Goal: Information Seeking & Learning: Check status

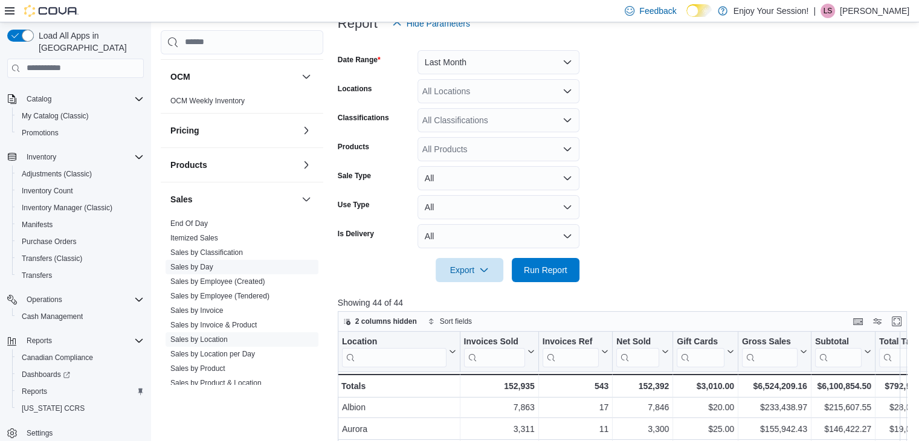
scroll to position [603, 0]
click at [210, 308] on link "Sales by Invoice" at bounding box center [196, 310] width 53 height 8
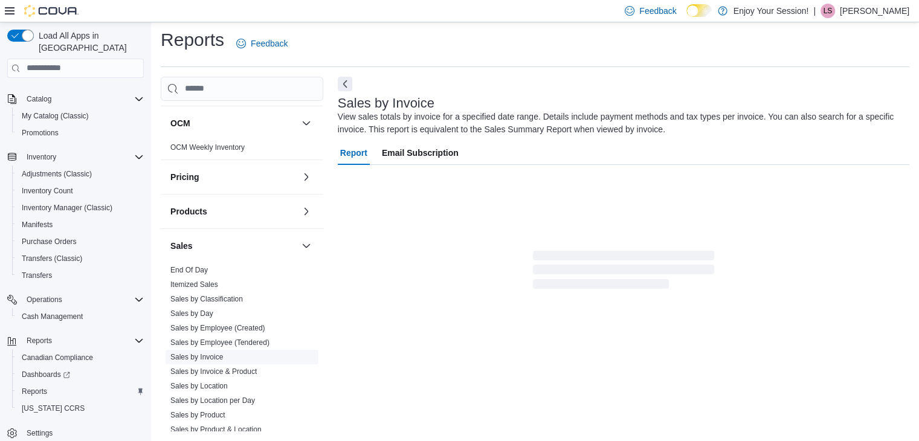
scroll to position [4, 0]
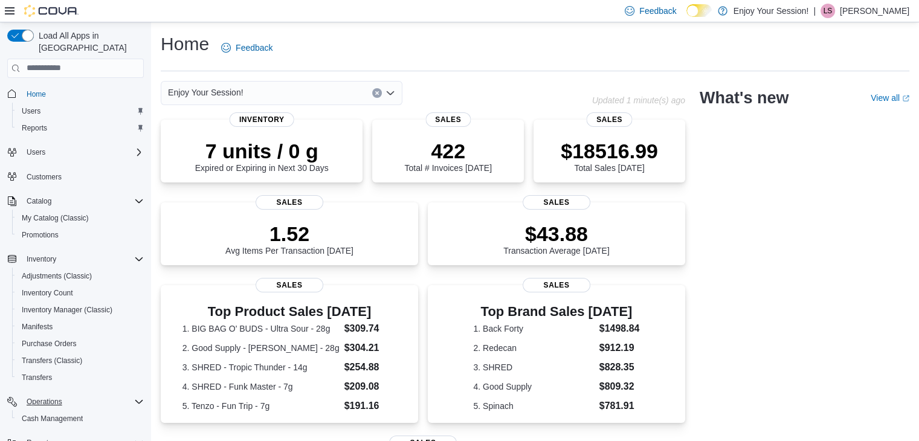
scroll to position [102, 0]
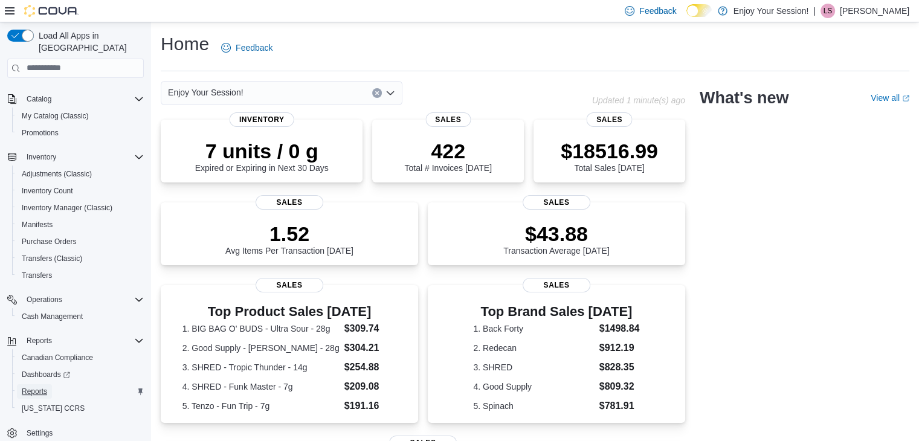
click at [34, 387] on span "Reports" at bounding box center [34, 392] width 25 height 10
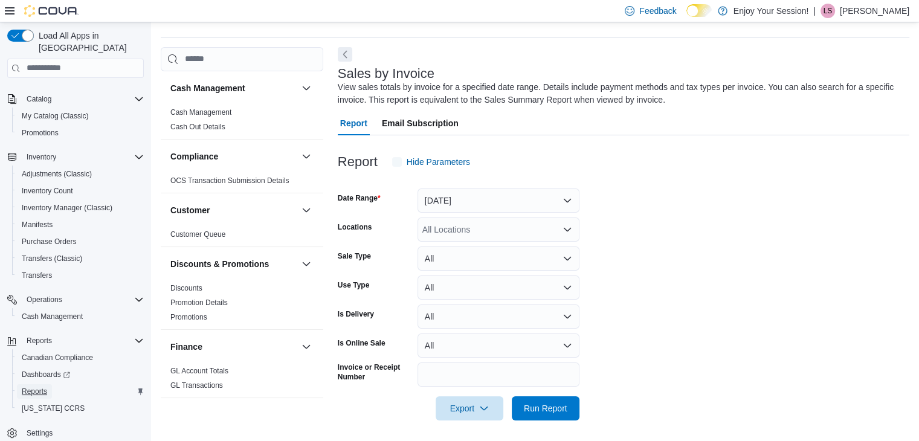
scroll to position [37, 0]
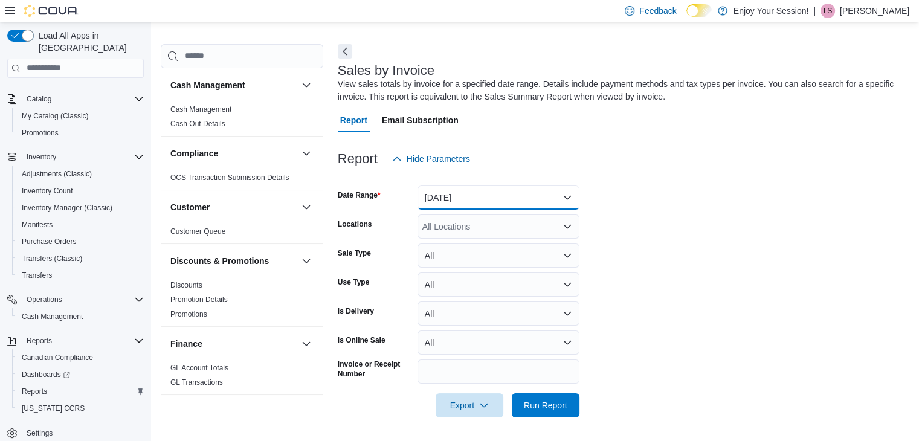
click at [459, 200] on button "Yesterday" at bounding box center [499, 198] width 162 height 24
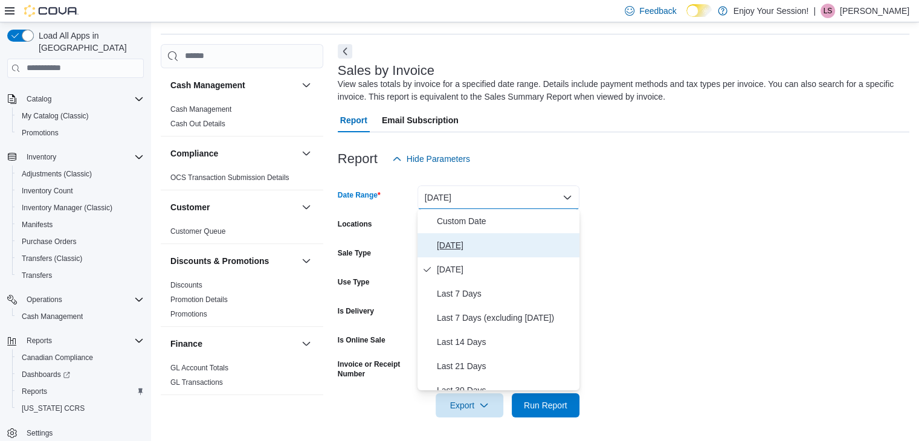
click at [465, 250] on span "Today" at bounding box center [506, 245] width 138 height 15
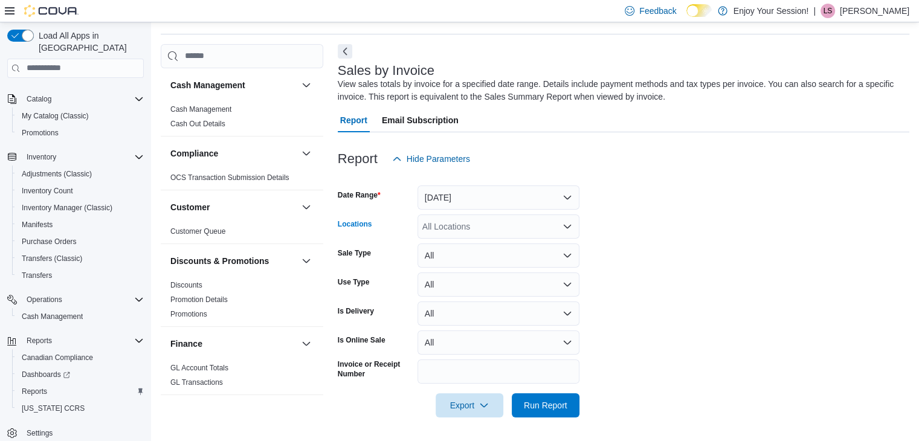
click at [459, 231] on div "All Locations" at bounding box center [499, 227] width 162 height 24
type input "******"
click at [461, 244] on span "Aurora" at bounding box center [456, 247] width 25 height 12
click at [544, 402] on span "Run Report" at bounding box center [546, 405] width 44 height 12
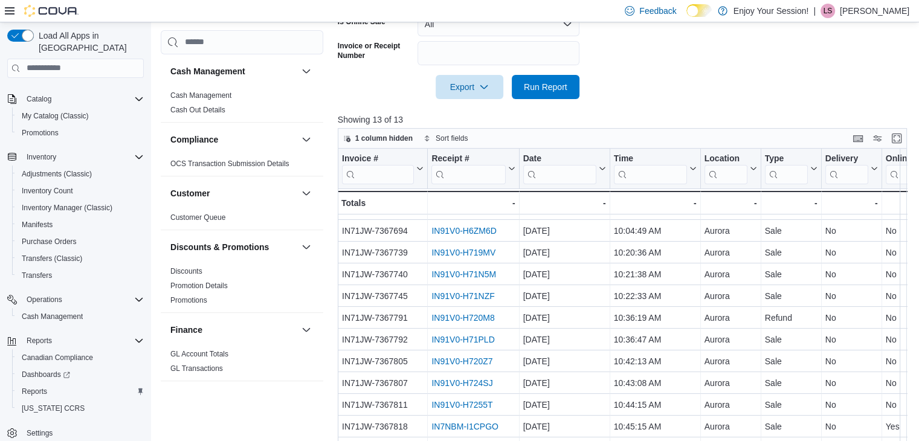
scroll to position [22, 0]
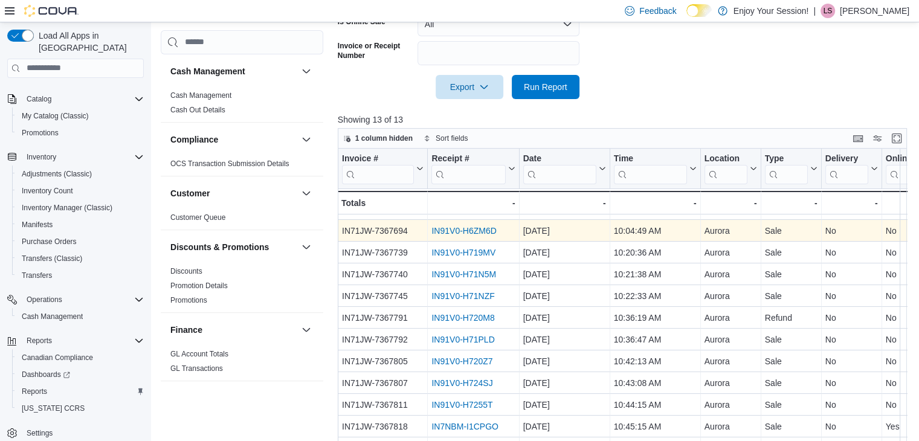
click at [453, 226] on link "IN91V0-H6ZM6D" at bounding box center [463, 231] width 65 height 10
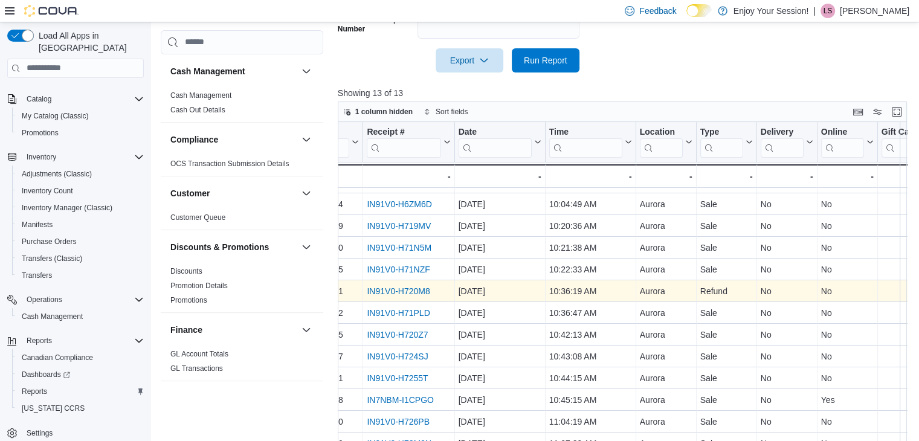
scroll to position [17, 62]
click at [413, 288] on link "IN91V0-H720M8" at bounding box center [400, 291] width 63 height 10
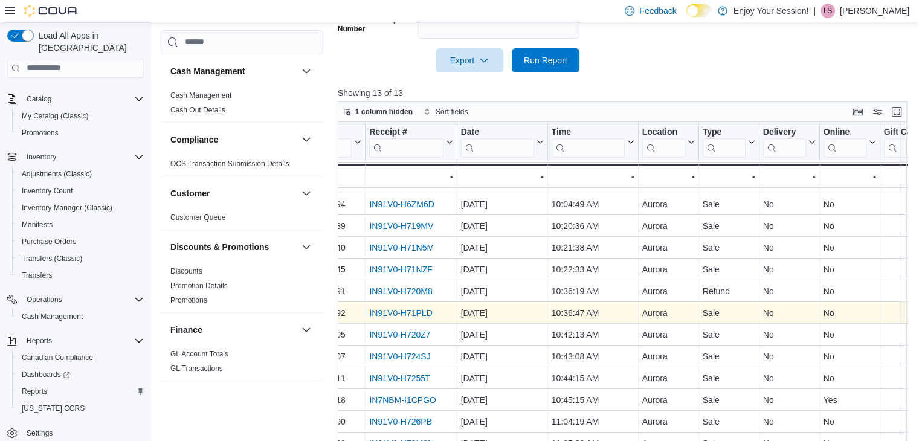
click at [411, 312] on link "IN91V0-H71PLD" at bounding box center [400, 313] width 63 height 10
